Goal: Task Accomplishment & Management: Use online tool/utility

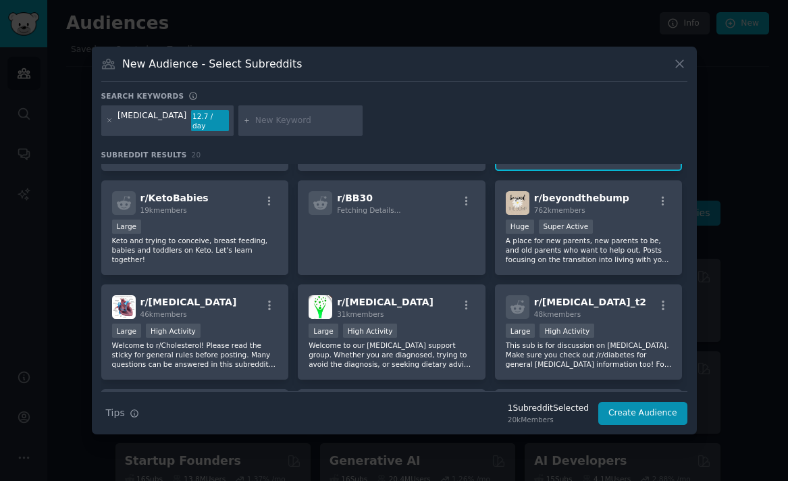
scroll to position [335, 0]
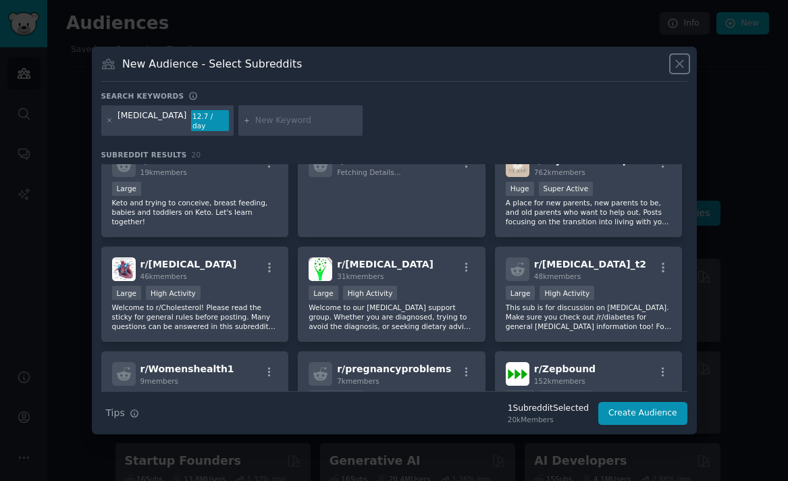
click at [678, 68] on icon at bounding box center [679, 63] width 7 height 7
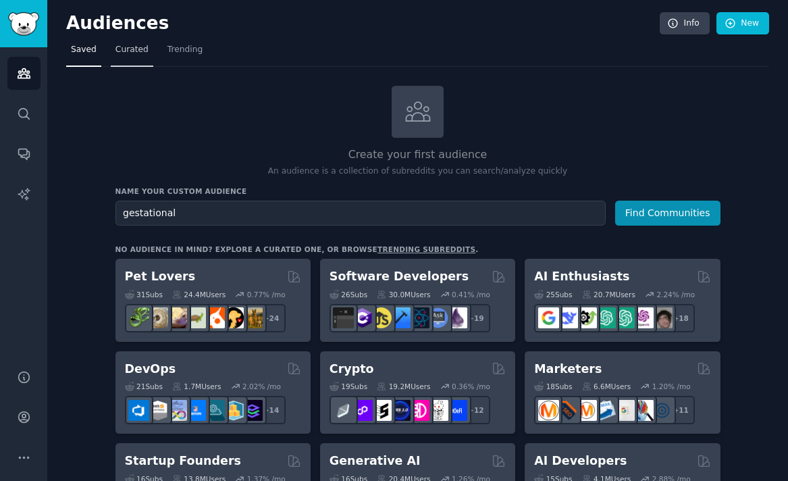
click at [128, 46] on span "Curated" at bounding box center [132, 50] width 33 height 12
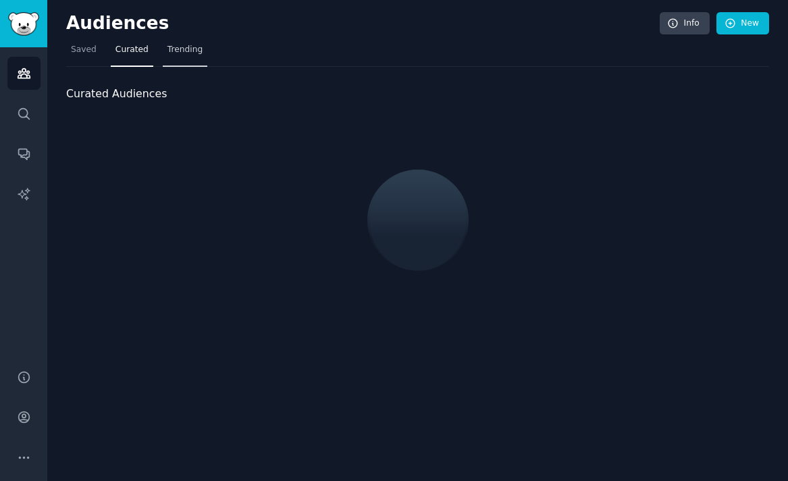
click at [176, 47] on span "Trending" at bounding box center [185, 50] width 35 height 12
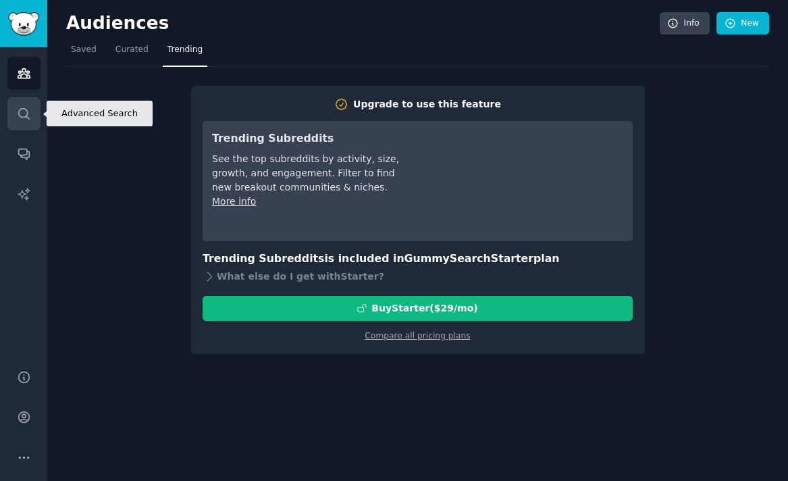
click at [18, 107] on icon "Sidebar" at bounding box center [24, 114] width 14 height 14
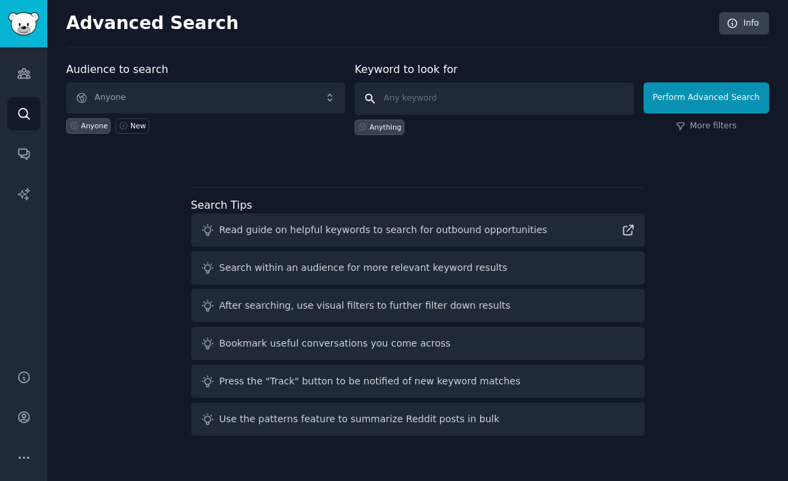
click at [446, 94] on input "text" at bounding box center [494, 98] width 279 height 32
type input "gestational"
click button "Perform Advanced Search" at bounding box center [707, 97] width 126 height 31
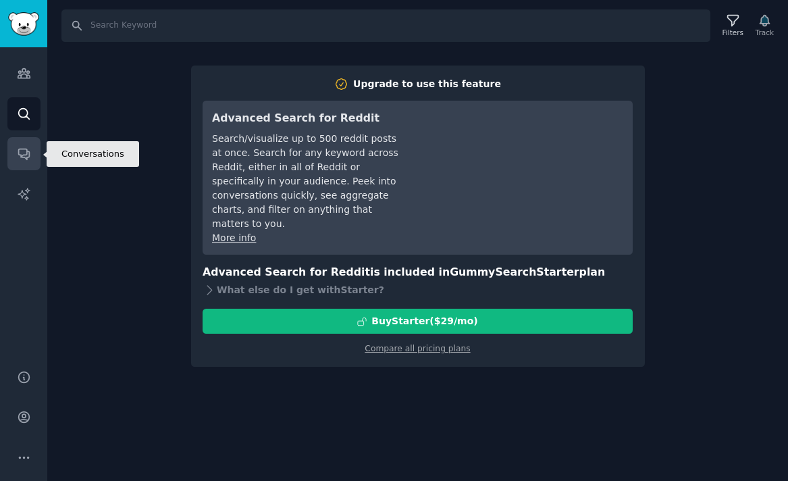
click at [27, 151] on icon "Sidebar" at bounding box center [24, 154] width 14 height 14
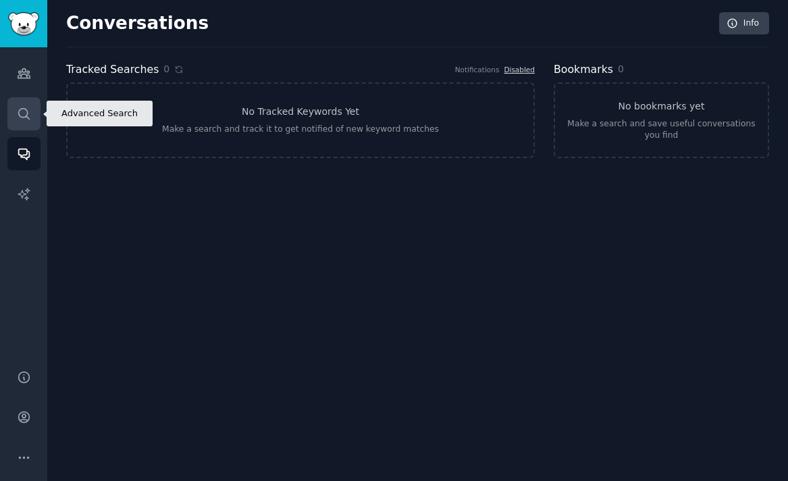
click at [22, 113] on icon "Sidebar" at bounding box center [24, 114] width 14 height 14
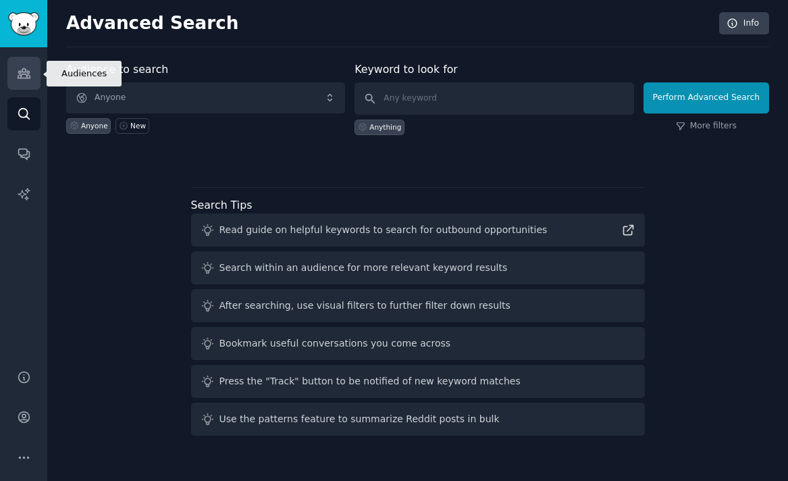
click at [24, 86] on link "Audiences" at bounding box center [23, 73] width 33 height 33
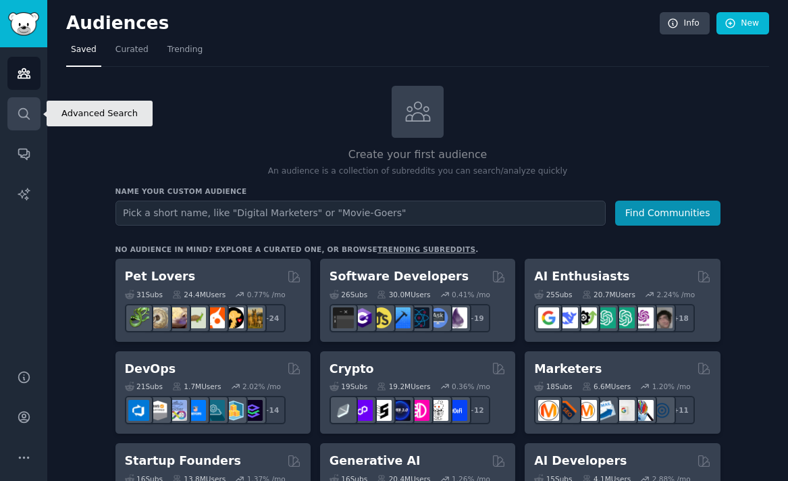
click at [20, 97] on link "Search" at bounding box center [23, 113] width 33 height 33
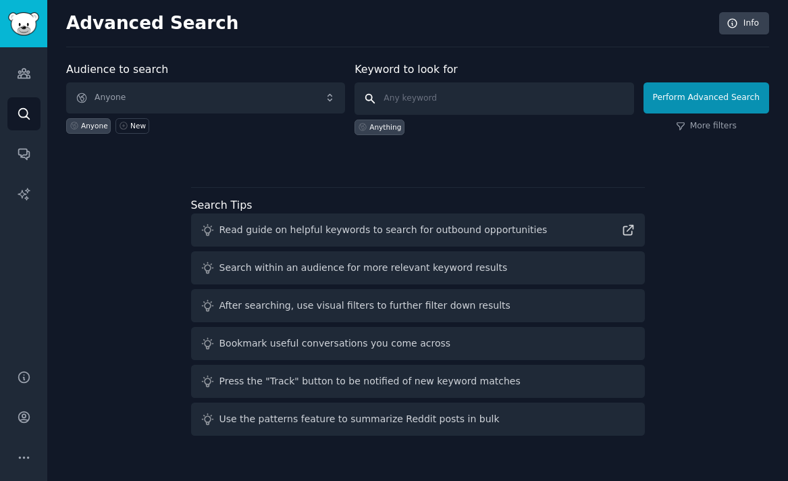
click at [438, 101] on input "text" at bounding box center [494, 98] width 279 height 32
type input "women with [MEDICAL_DATA]"
click button "Perform Advanced Search" at bounding box center [707, 97] width 126 height 31
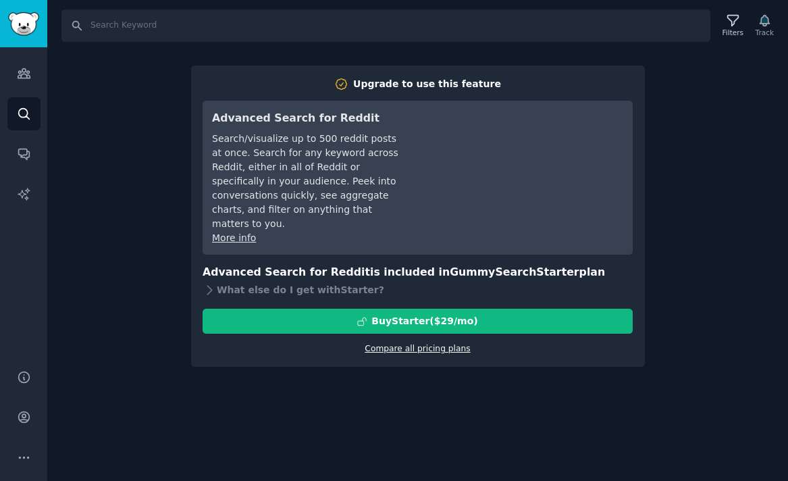
click at [436, 344] on link "Compare all pricing plans" at bounding box center [417, 348] width 105 height 9
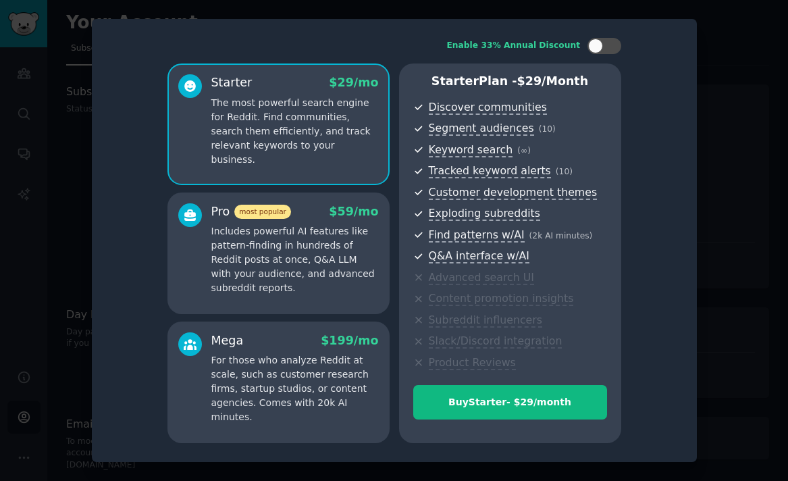
click at [644, 61] on div "Enable 33% Annual Discount Starter $ 29 /mo The most powerful search engine for…" at bounding box center [394, 240] width 586 height 424
click at [74, 145] on div at bounding box center [394, 240] width 788 height 481
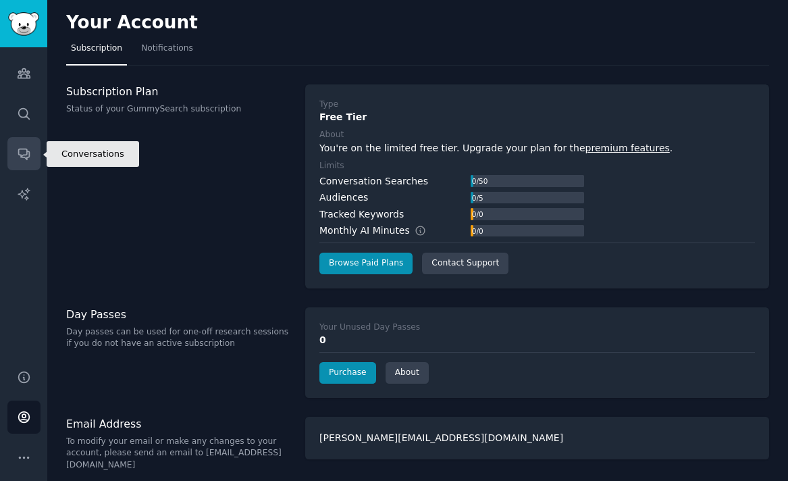
click at [22, 165] on link "Conversations" at bounding box center [23, 153] width 33 height 33
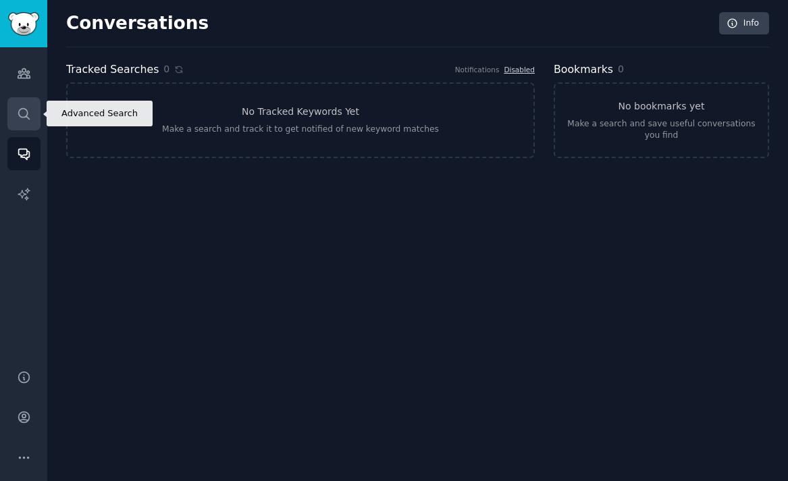
click at [30, 105] on link "Search" at bounding box center [23, 113] width 33 height 33
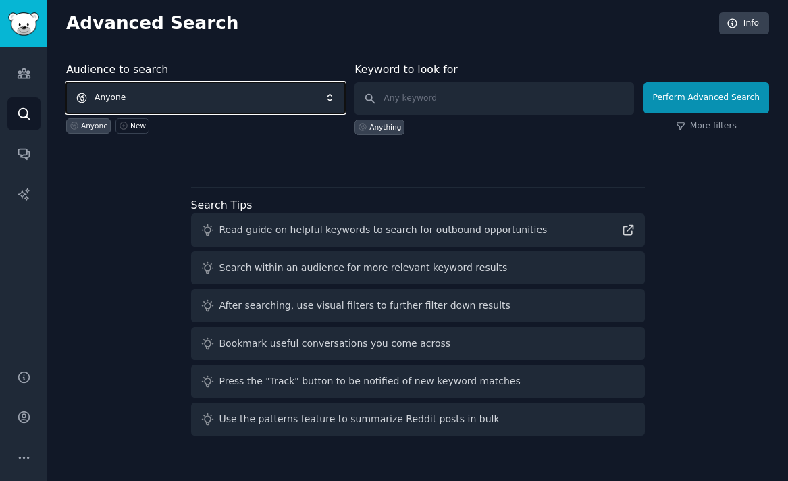
click at [178, 96] on span "Anyone" at bounding box center [205, 97] width 279 height 31
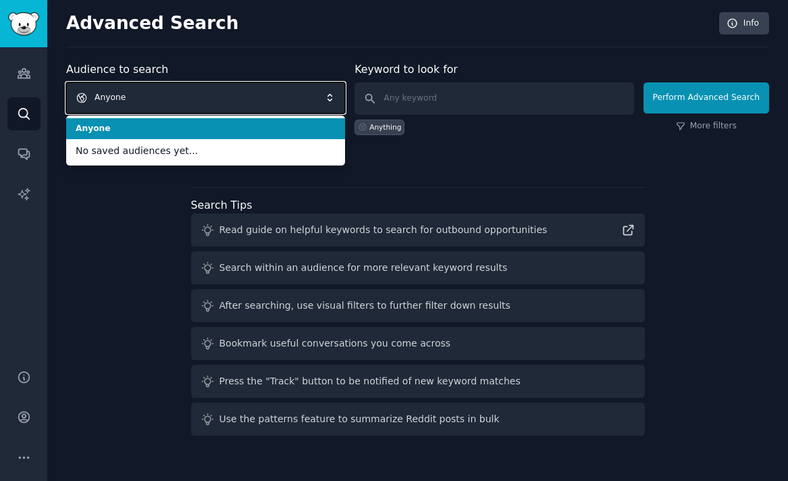
click at [152, 93] on span "Anyone" at bounding box center [205, 97] width 279 height 31
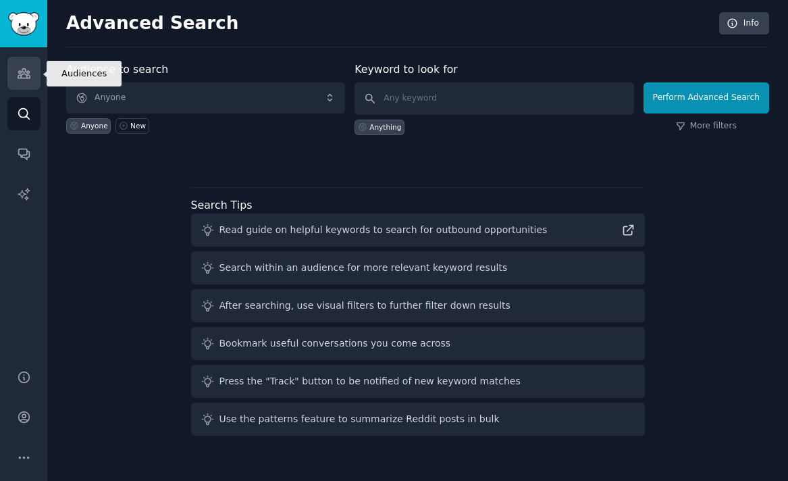
click at [16, 69] on link "Audiences" at bounding box center [23, 73] width 33 height 33
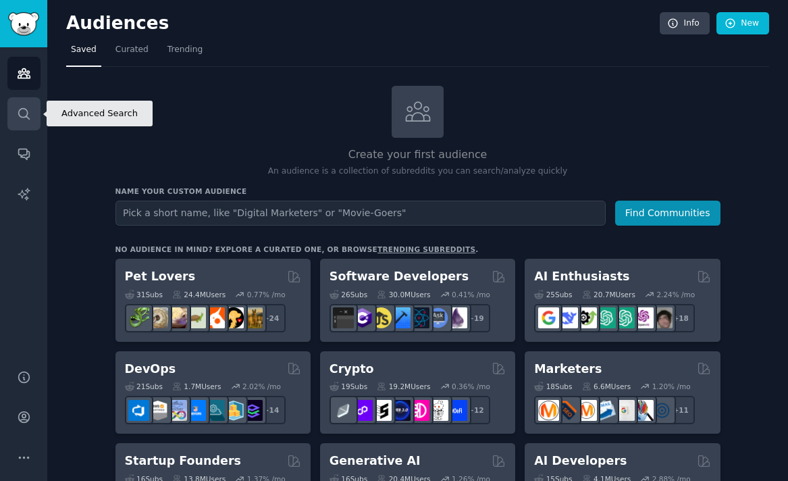
click at [16, 111] on link "Search" at bounding box center [23, 113] width 33 height 33
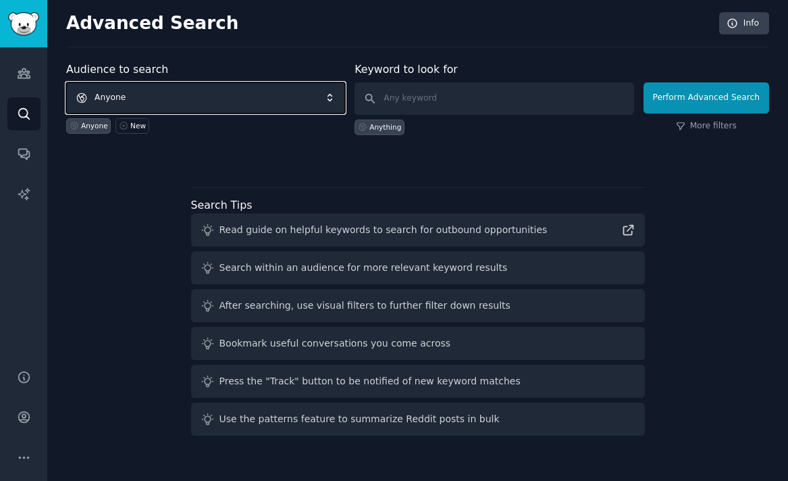
click at [215, 99] on span "Anyone" at bounding box center [205, 97] width 279 height 31
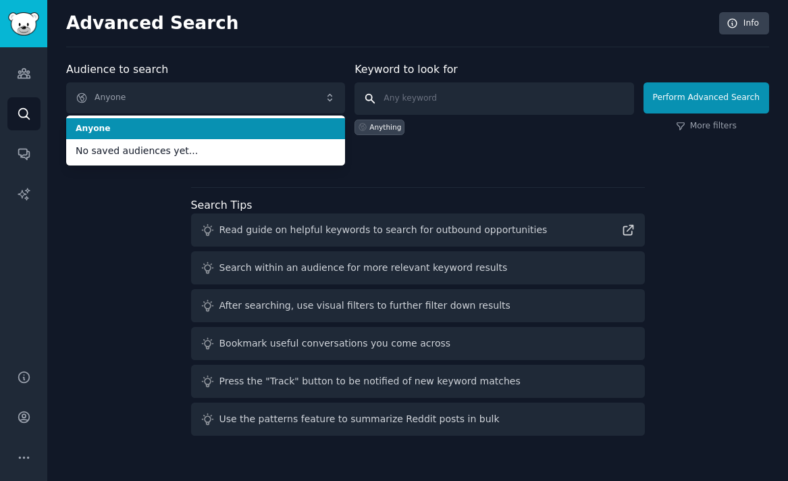
click at [434, 103] on input "text" at bounding box center [494, 98] width 279 height 32
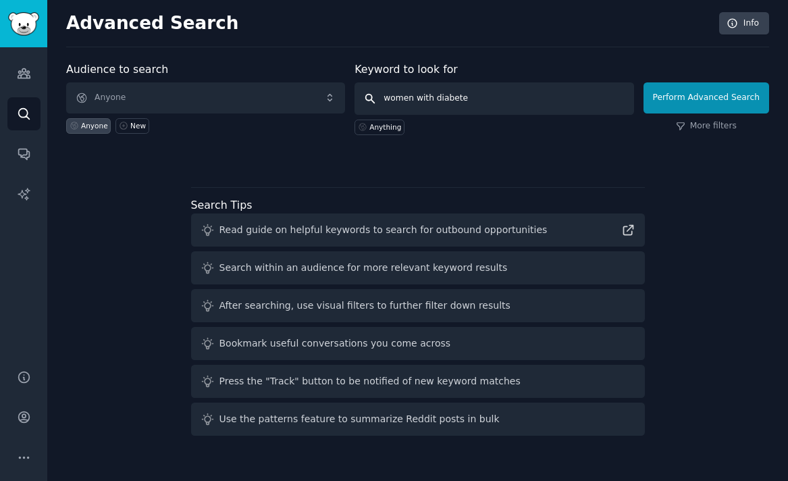
type input "women with [MEDICAL_DATA]"
click button "Perform Advanced Search" at bounding box center [707, 97] width 126 height 31
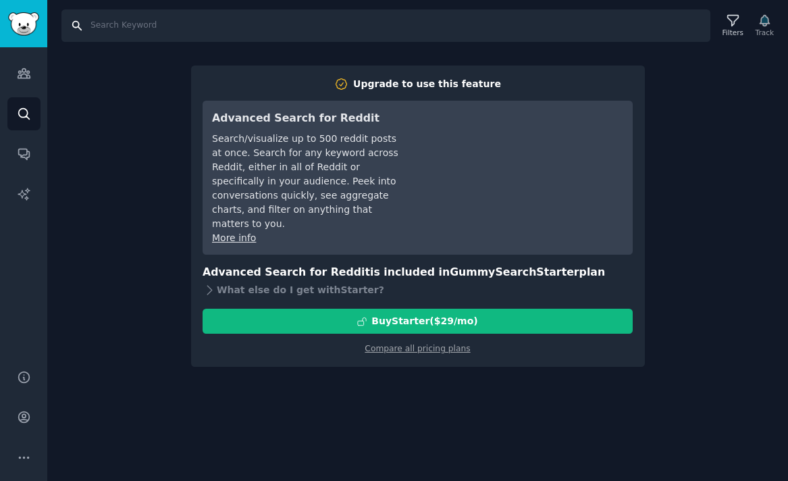
click at [159, 16] on input "Search" at bounding box center [385, 25] width 649 height 32
type input "women with [MEDICAL_DATA]"
click at [17, 417] on icon "Sidebar" at bounding box center [24, 417] width 14 height 14
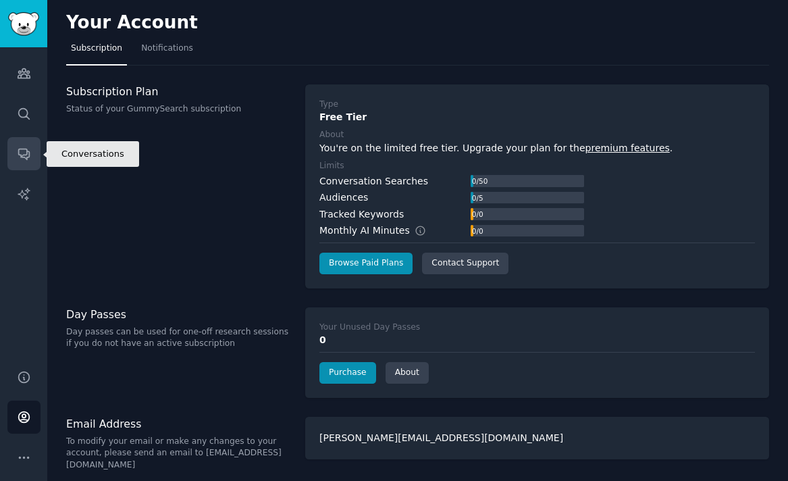
click at [28, 148] on icon "Sidebar" at bounding box center [24, 154] width 14 height 14
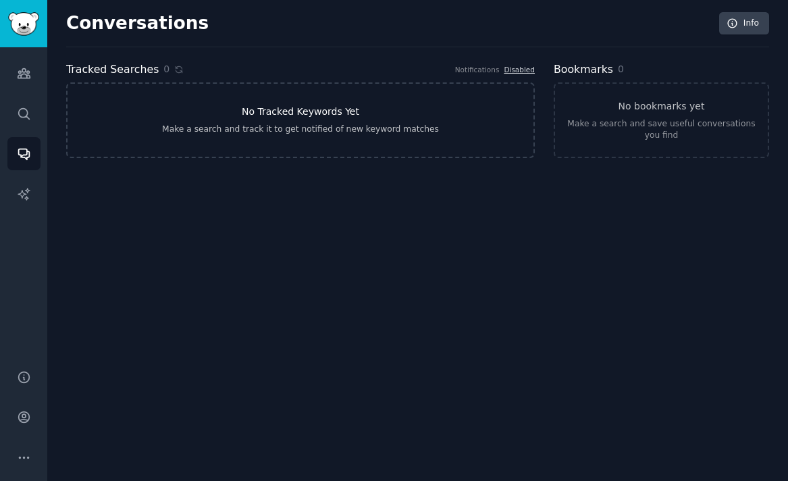
click at [361, 119] on link "No Tracked Keywords Yet Make a search and track it to get notified of new keywo…" at bounding box center [300, 120] width 469 height 76
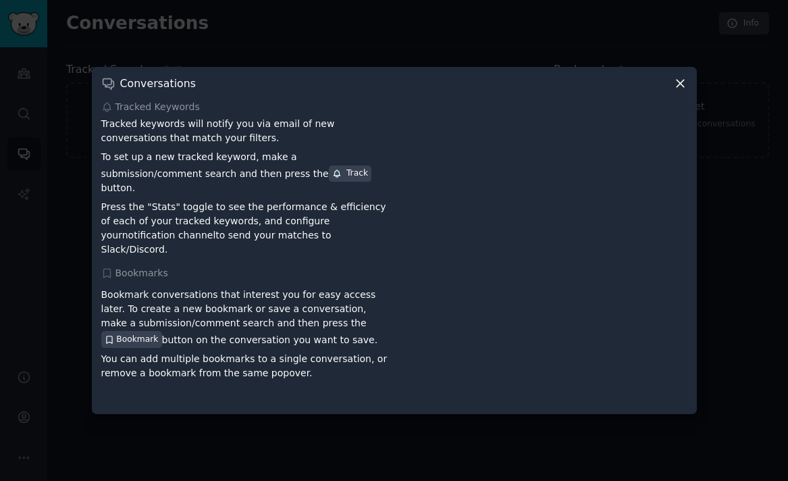
click at [686, 86] on icon at bounding box center [681, 83] width 14 height 14
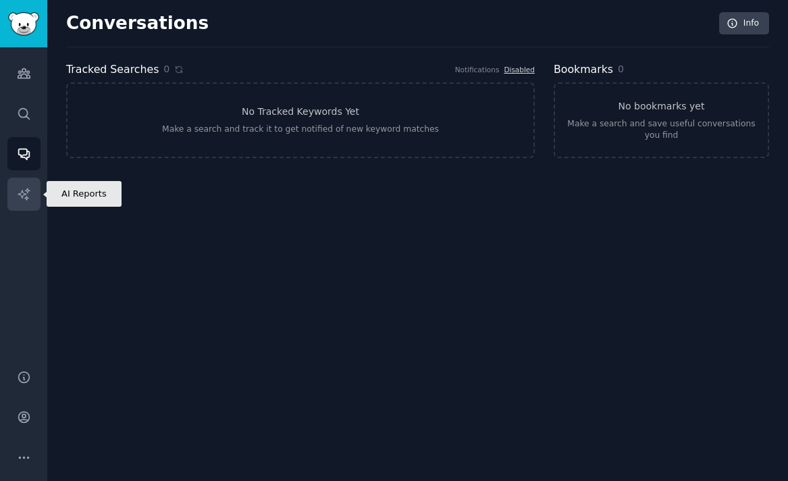
click at [28, 191] on icon "Sidebar" at bounding box center [23, 193] width 11 height 11
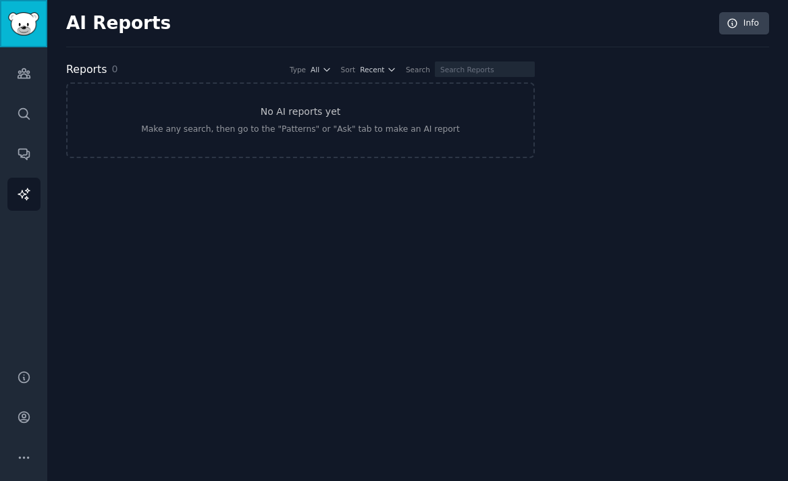
click at [24, 2] on link "Sidebar" at bounding box center [23, 23] width 47 height 47
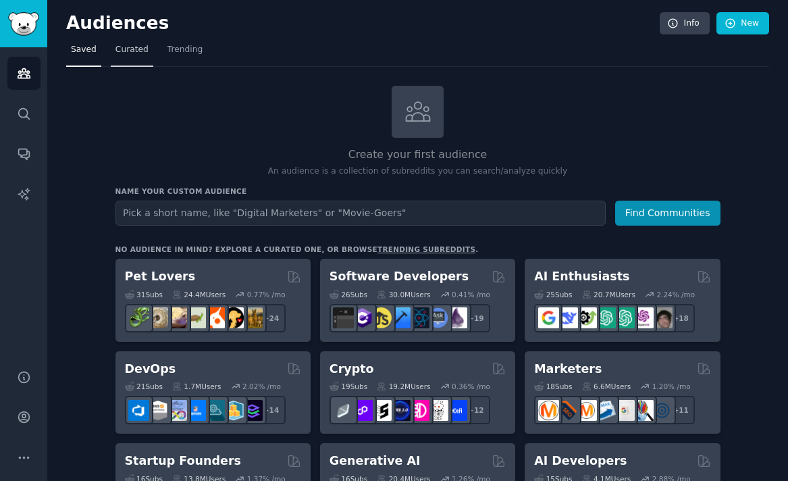
click at [127, 51] on span "Curated" at bounding box center [132, 50] width 33 height 12
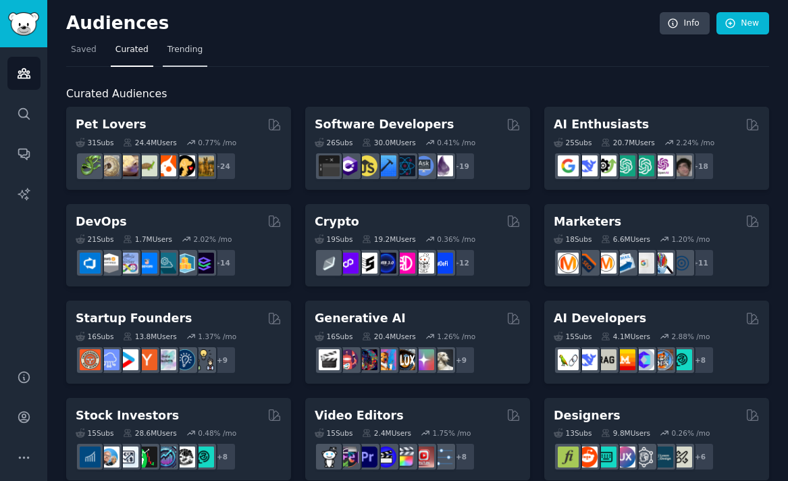
click at [178, 47] on span "Trending" at bounding box center [185, 50] width 35 height 12
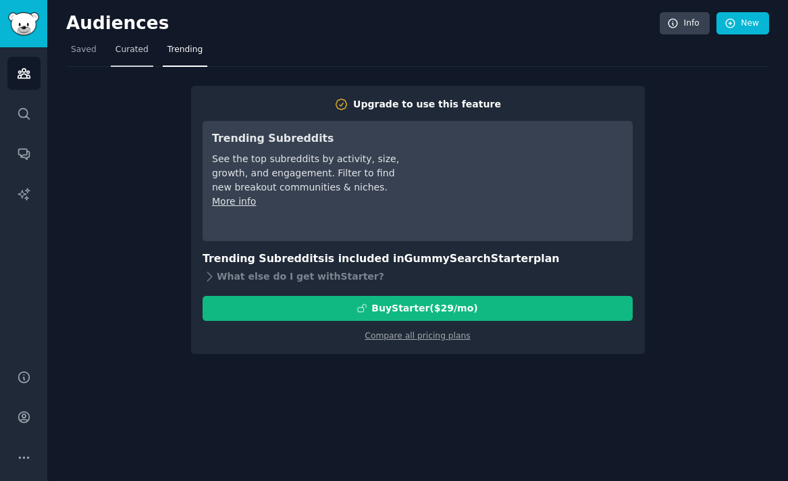
click at [143, 58] on link "Curated" at bounding box center [132, 53] width 43 height 28
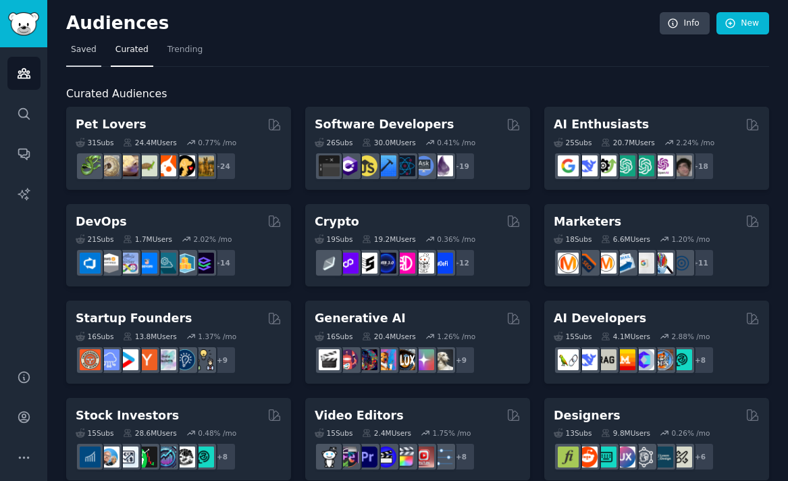
click at [83, 51] on span "Saved" at bounding box center [84, 50] width 26 height 12
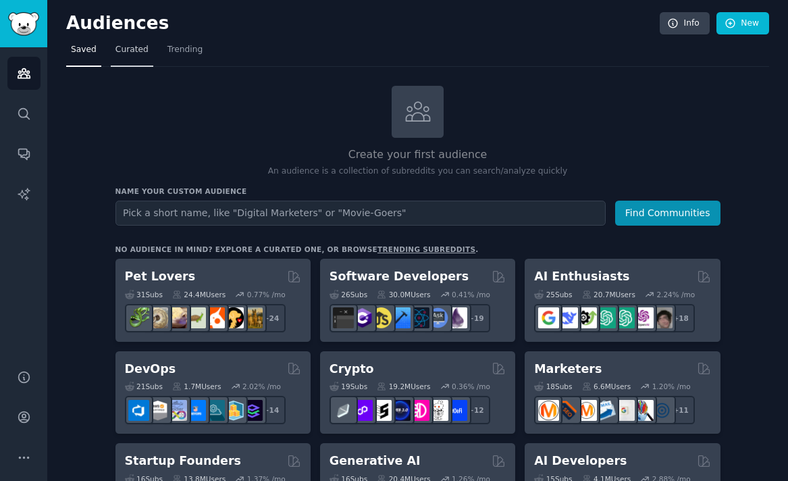
click at [120, 51] on span "Curated" at bounding box center [132, 50] width 33 height 12
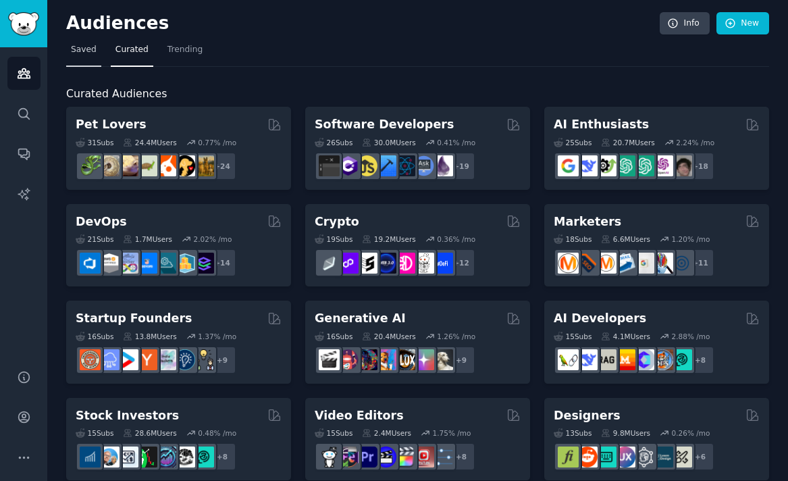
click at [86, 58] on link "Saved" at bounding box center [83, 53] width 35 height 28
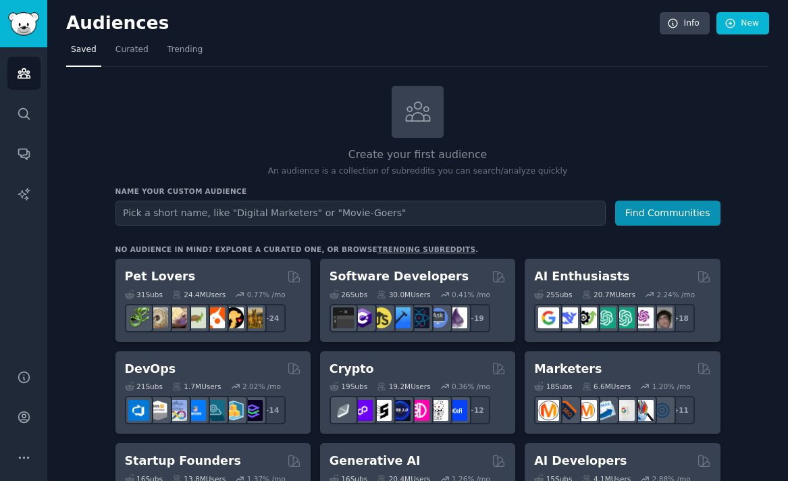
type input "t"
type input "[MEDICAL_DATA]"
click at [615, 201] on button "Find Communities" at bounding box center [667, 213] width 105 height 25
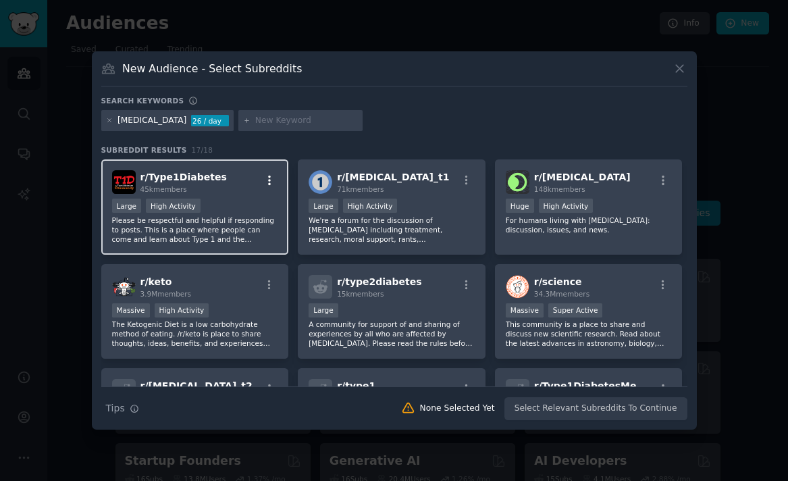
click at [268, 177] on icon "button" at bounding box center [269, 180] width 3 height 9
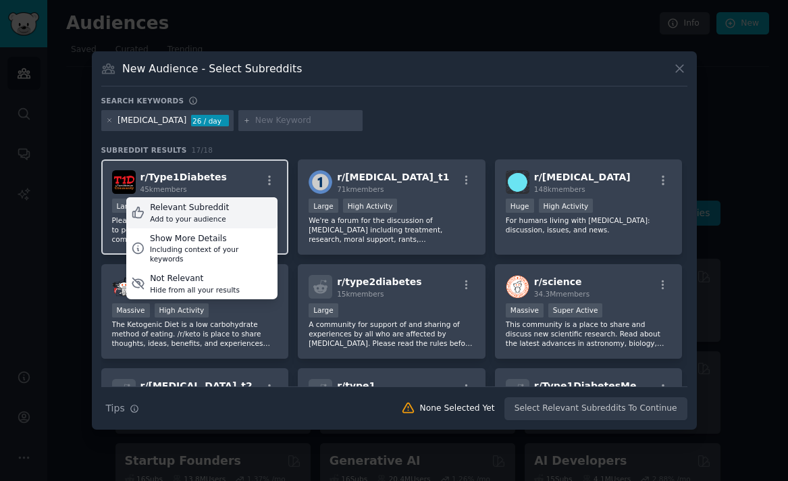
click at [232, 211] on div "Relevant Subreddit Add to your audience" at bounding box center [201, 212] width 151 height 31
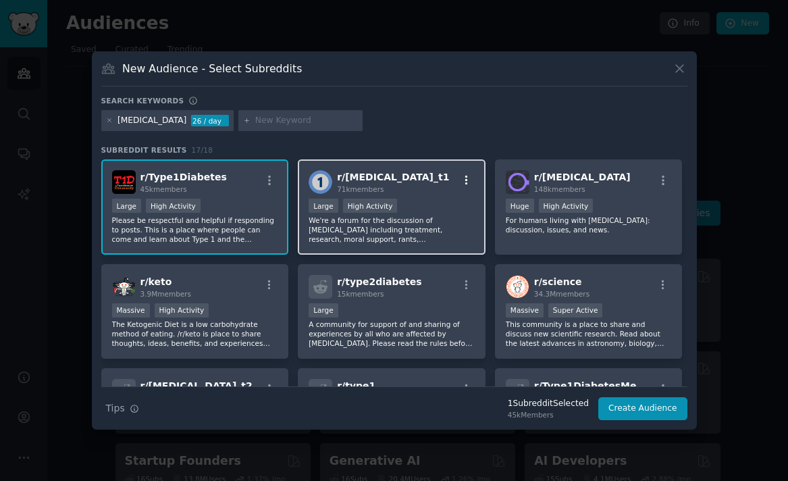
click at [465, 180] on icon "button" at bounding box center [466, 180] width 3 height 9
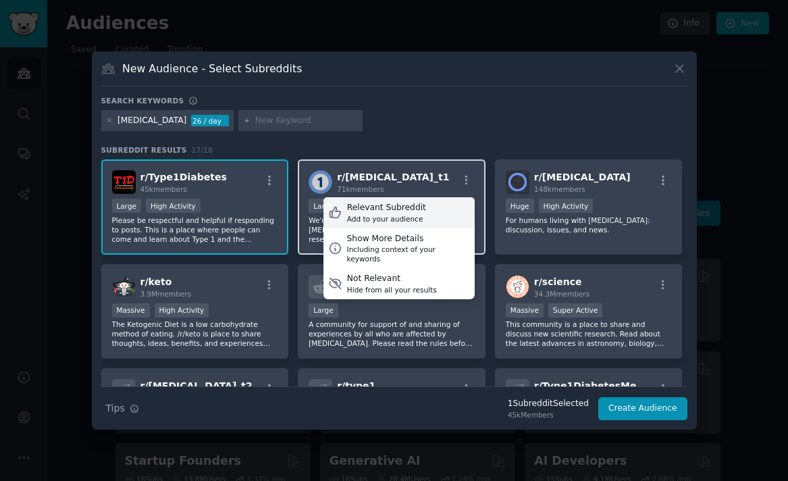
click at [438, 212] on div "Relevant Subreddit Add to your audience" at bounding box center [399, 212] width 151 height 31
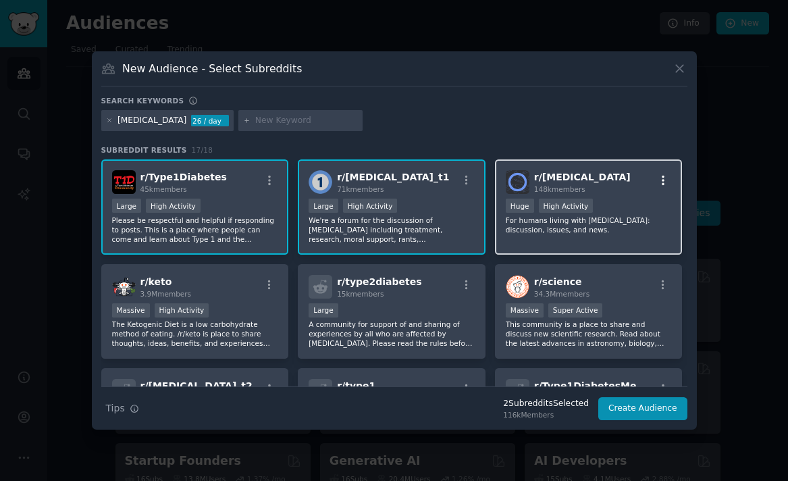
click at [662, 176] on icon "button" at bounding box center [663, 180] width 3 height 9
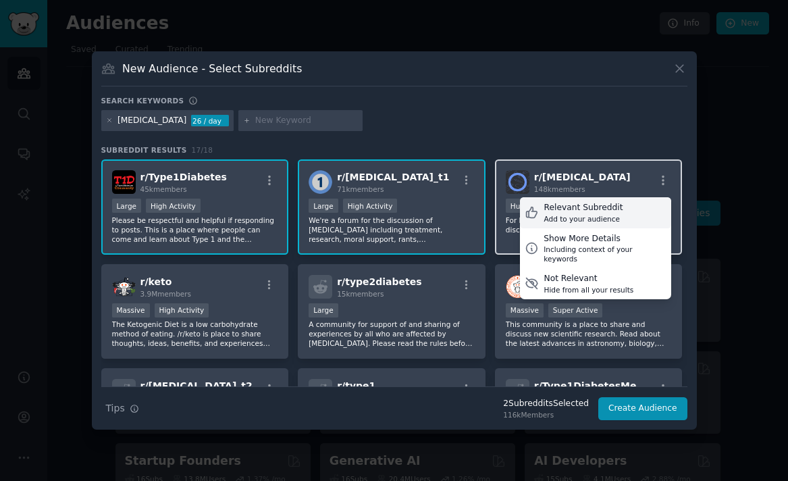
click at [611, 207] on div "Relevant Subreddit" at bounding box center [583, 208] width 79 height 12
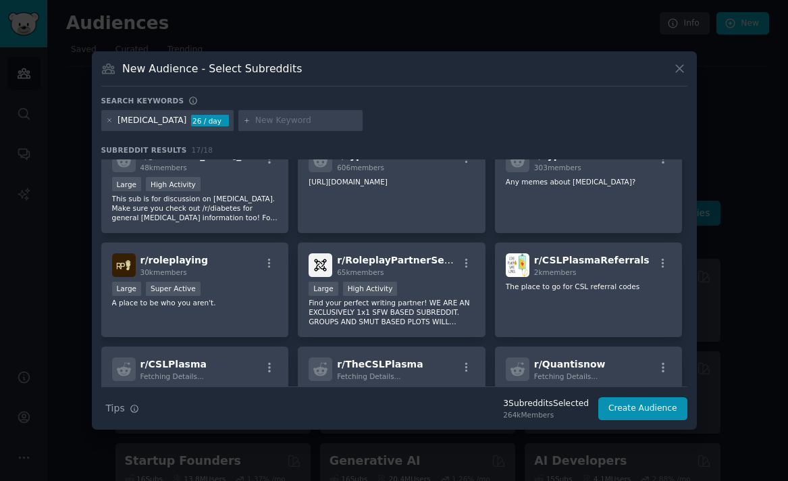
scroll to position [280, 0]
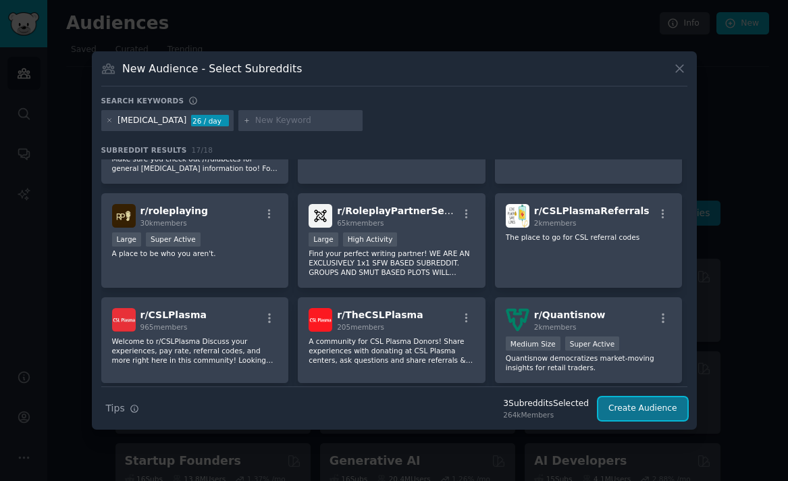
click at [666, 401] on button "Create Audience" at bounding box center [643, 408] width 89 height 23
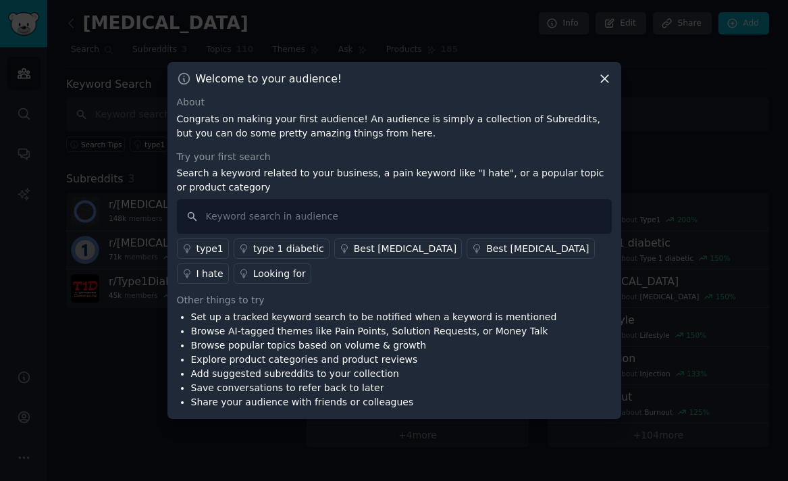
click at [600, 84] on icon at bounding box center [605, 79] width 14 height 14
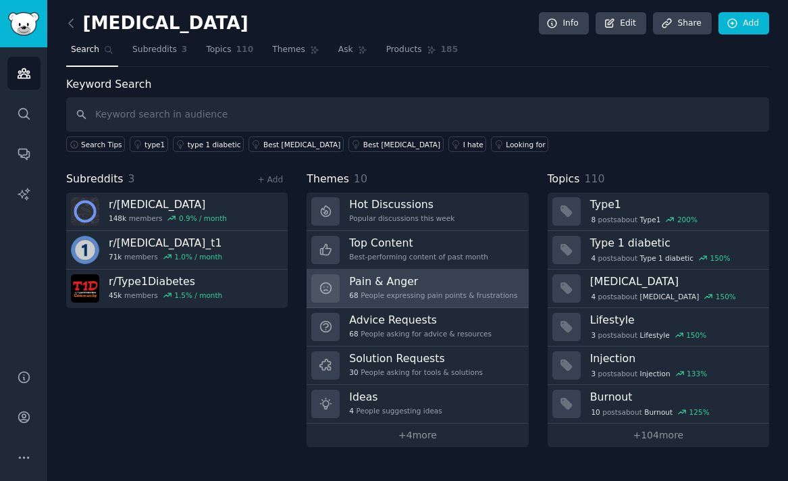
click at [393, 301] on div "Pain & Anger 68 People expressing pain points & frustrations" at bounding box center [433, 288] width 168 height 28
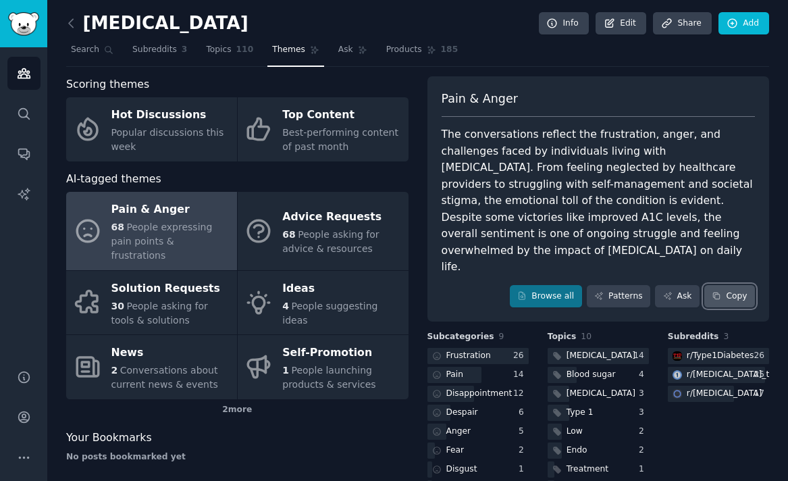
click at [738, 285] on button "Copy" at bounding box center [730, 296] width 51 height 23
